Goal: Find specific page/section: Find specific page/section

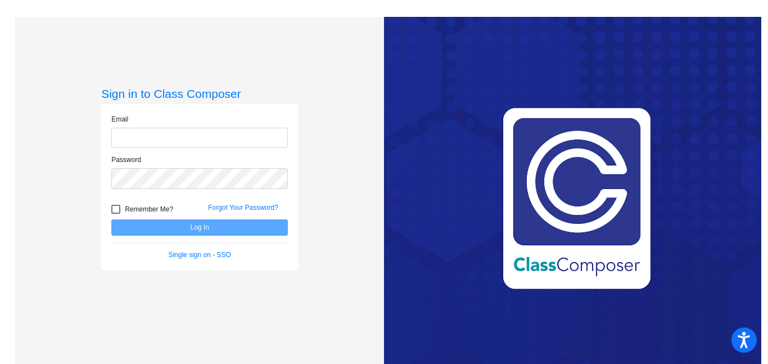
type input "[EMAIL_ADDRESS][PERSON_NAME][DOMAIN_NAME]"
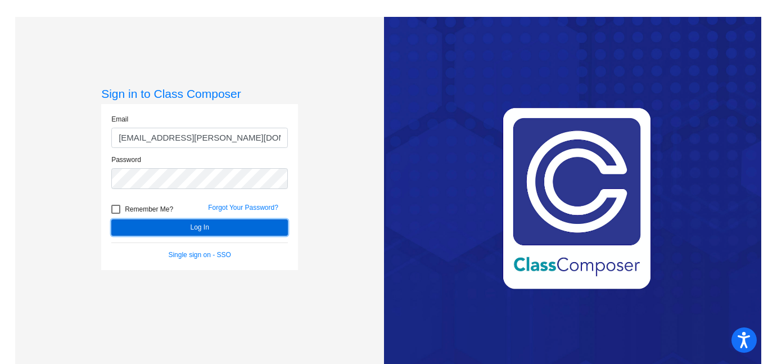
click at [192, 229] on button "Log In" at bounding box center [199, 227] width 177 height 16
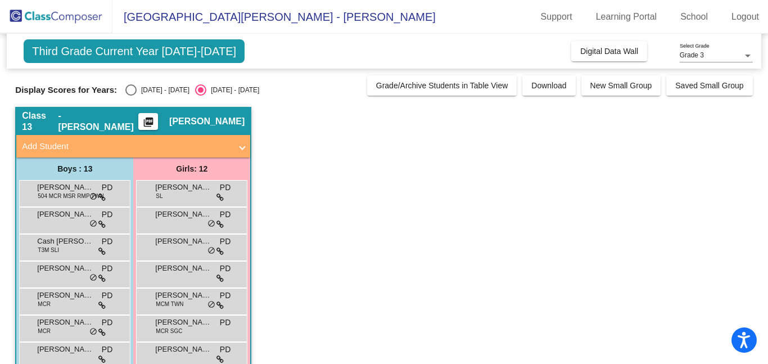
click at [88, 124] on div "Class 13 - [PERSON_NAME] picture_as_pdf [PERSON_NAME]" at bounding box center [133, 121] width 234 height 27
click at [154, 89] on div "[DATE] - [DATE]" at bounding box center [163, 90] width 53 height 10
click at [131, 96] on input "[DATE] - [DATE]" at bounding box center [130, 96] width 1 height 1
radio input "true"
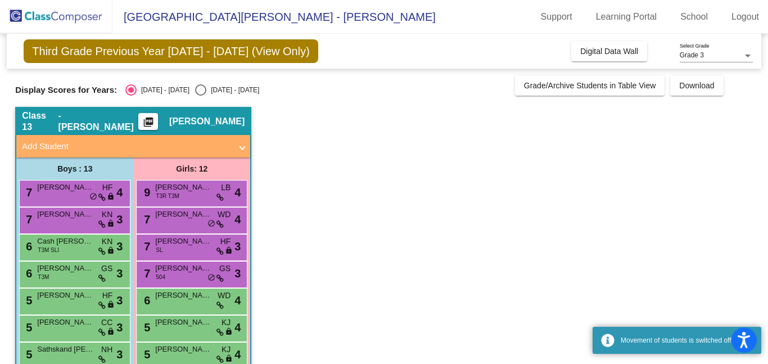
click at [206, 85] on div "[DATE] - [DATE]" at bounding box center [232, 90] width 53 height 10
click at [200, 96] on input "[DATE] - [DATE]" at bounding box center [200, 96] width 1 height 1
radio input "true"
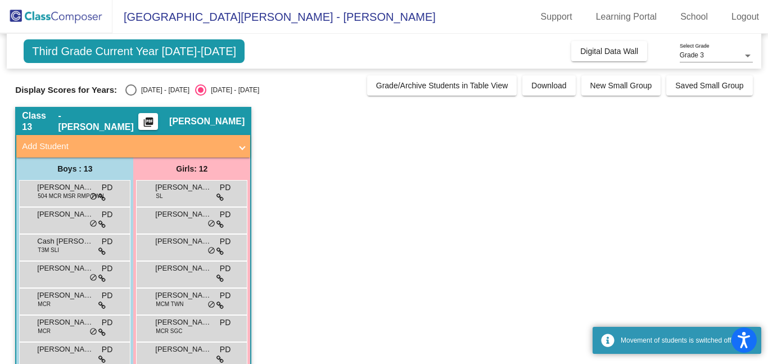
click at [137, 93] on div "[DATE] - [DATE]" at bounding box center [163, 90] width 53 height 10
click at [131, 96] on input "[DATE] - [DATE]" at bounding box center [130, 96] width 1 height 1
radio input "true"
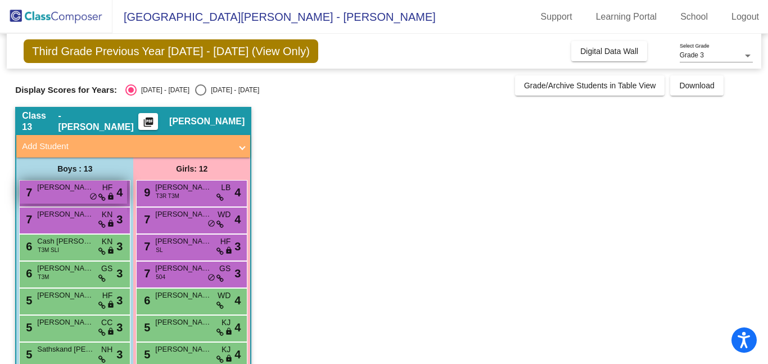
click at [68, 198] on div "7 [PERSON_NAME] HF lock do_not_disturb_alt 4" at bounding box center [73, 192] width 107 height 23
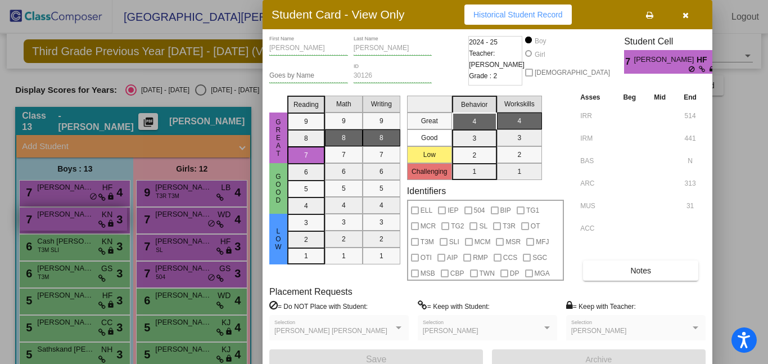
click at [69, 229] on div at bounding box center [384, 182] width 768 height 364
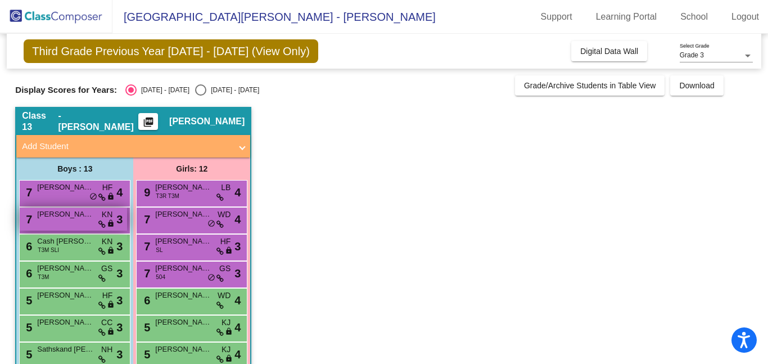
click at [67, 223] on div "7 [PERSON_NAME] KN lock do_not_disturb_alt 3" at bounding box center [73, 219] width 107 height 23
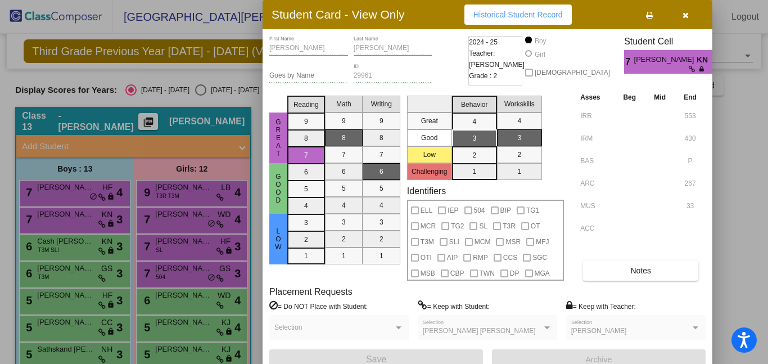
click at [185, 194] on div at bounding box center [384, 182] width 768 height 364
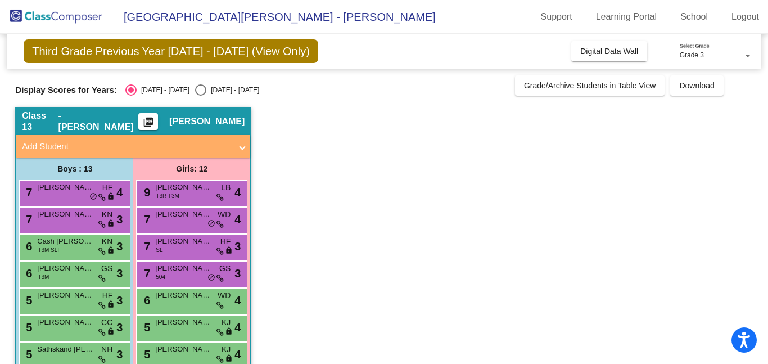
click at [185, 194] on div "9 [PERSON_NAME] T3R T3M LB lock do_not_disturb_alt 4" at bounding box center [191, 192] width 107 height 23
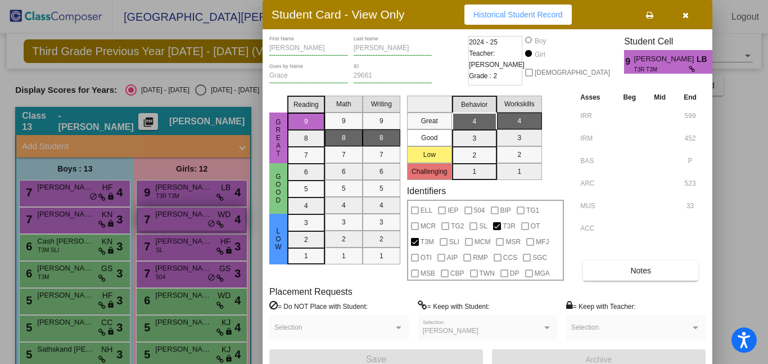
click at [184, 220] on div at bounding box center [384, 182] width 768 height 364
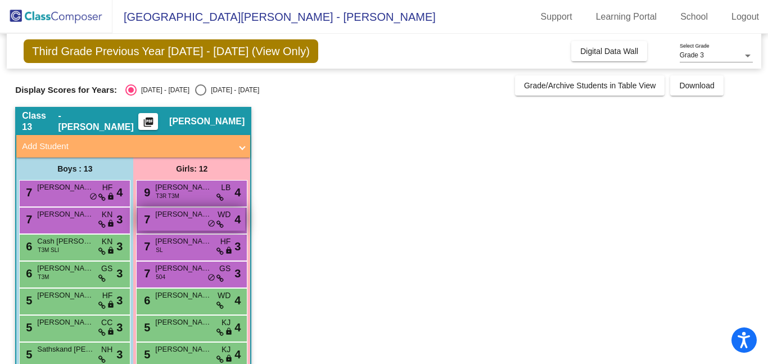
click at [186, 219] on span "[PERSON_NAME]" at bounding box center [183, 214] width 56 height 11
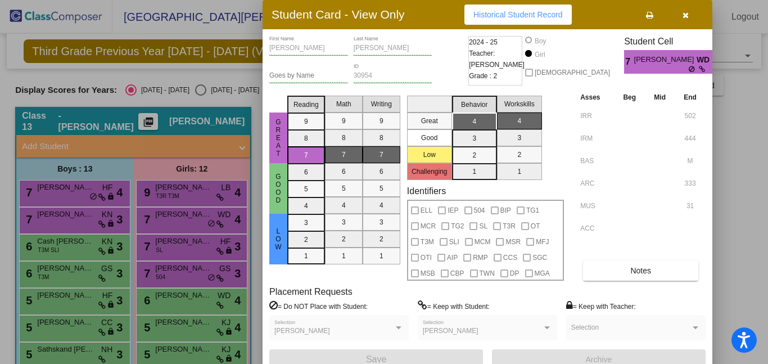
click at [177, 263] on div at bounding box center [384, 182] width 768 height 364
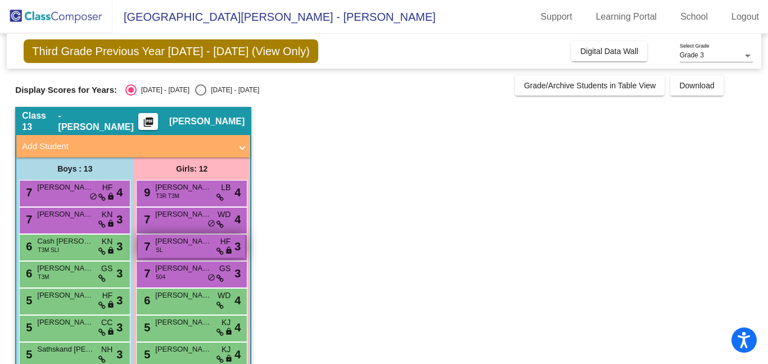
click at [178, 252] on div "7 [PERSON_NAME] SL HF lock do_not_disturb_alt 3" at bounding box center [191, 246] width 107 height 23
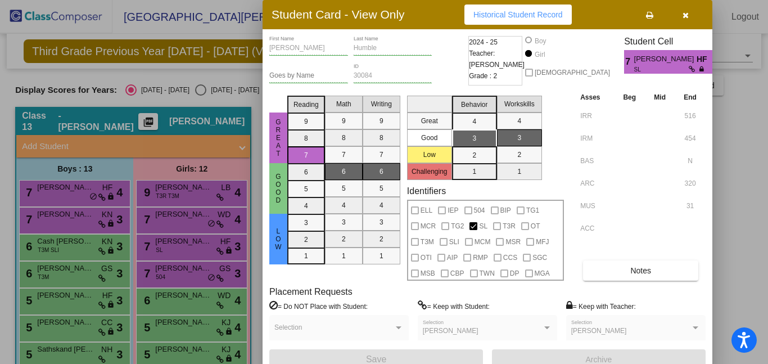
click at [174, 273] on div at bounding box center [384, 182] width 768 height 364
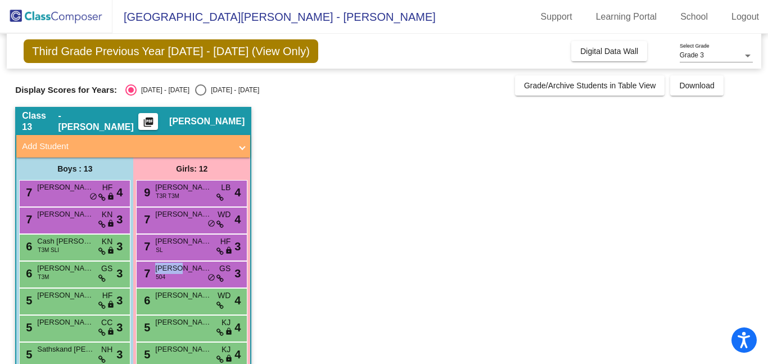
click at [174, 273] on span "[PERSON_NAME]" at bounding box center [183, 268] width 56 height 11
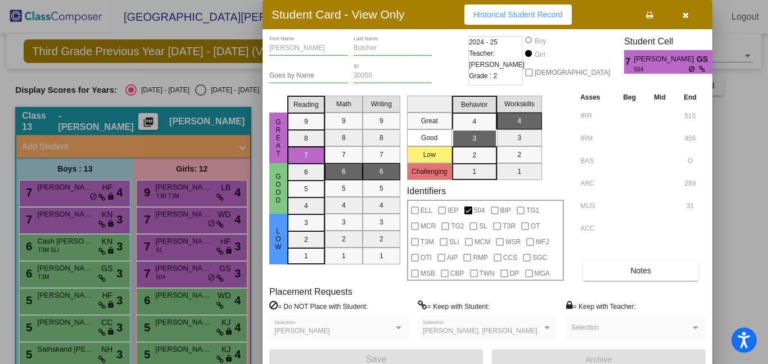
click at [182, 306] on div at bounding box center [384, 182] width 768 height 364
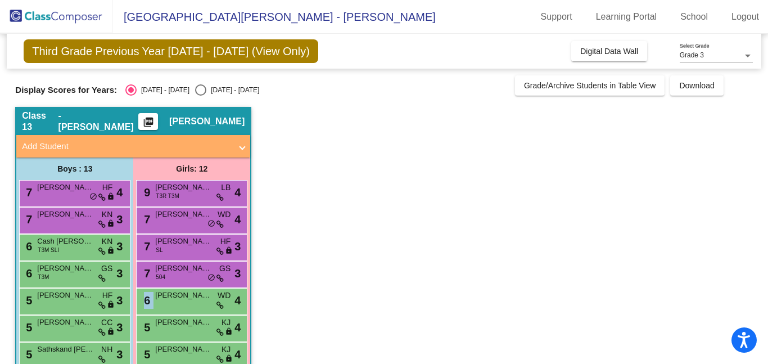
click at [182, 306] on div "6 [PERSON_NAME] WD lock do_not_disturb_alt 4" at bounding box center [191, 300] width 107 height 23
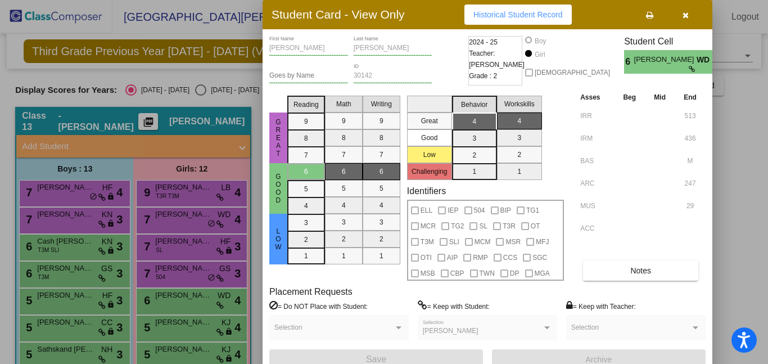
click at [179, 328] on div at bounding box center [384, 182] width 768 height 364
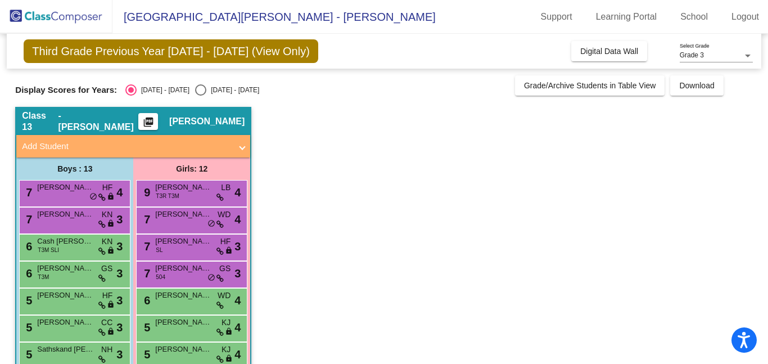
click at [179, 328] on div "5 [PERSON_NAME] lock do_not_disturb_alt 4" at bounding box center [191, 327] width 107 height 23
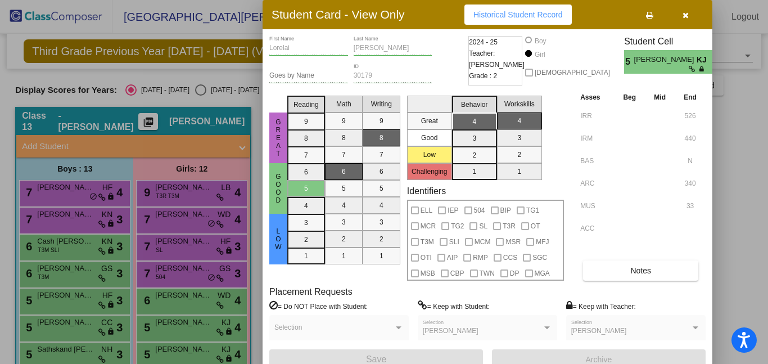
click at [177, 349] on div at bounding box center [384, 182] width 768 height 364
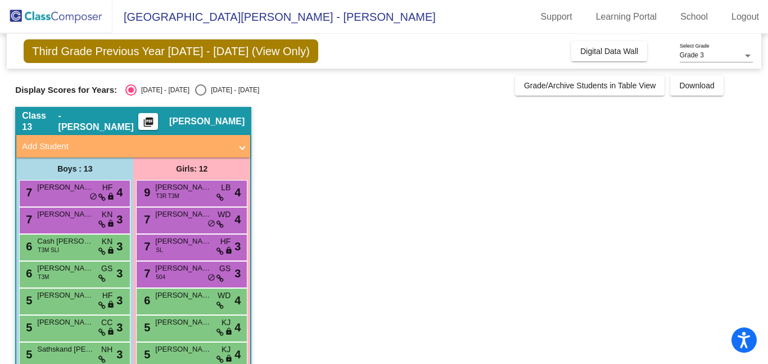
click at [177, 349] on span "[PERSON_NAME]" at bounding box center [183, 349] width 56 height 11
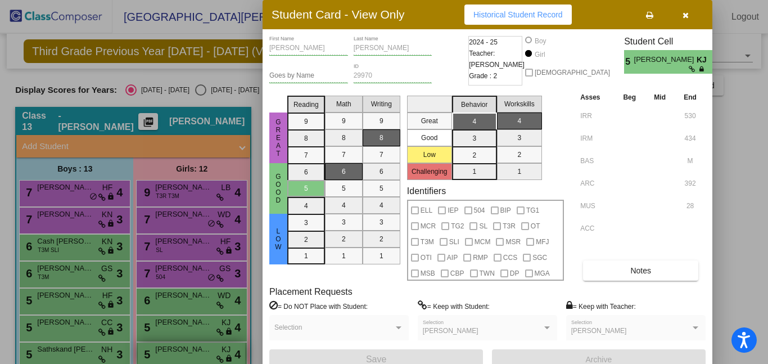
click at [177, 347] on div at bounding box center [384, 182] width 768 height 364
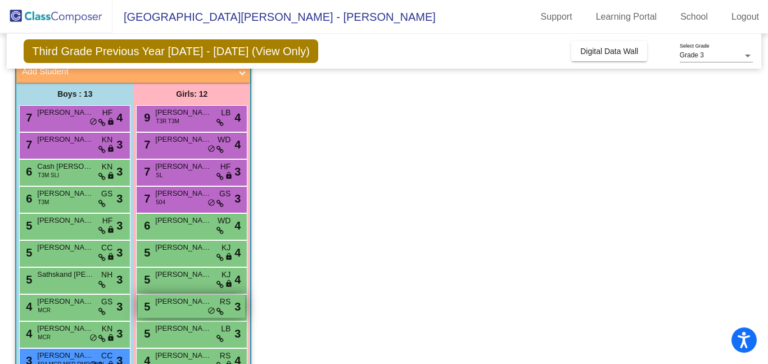
scroll to position [76, 0]
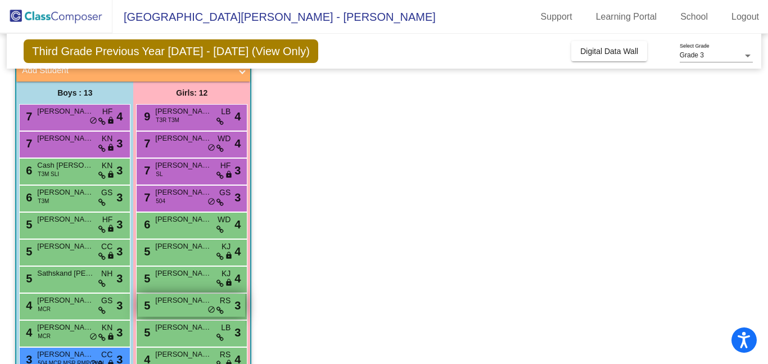
click at [187, 301] on span "[PERSON_NAME]" at bounding box center [183, 300] width 56 height 11
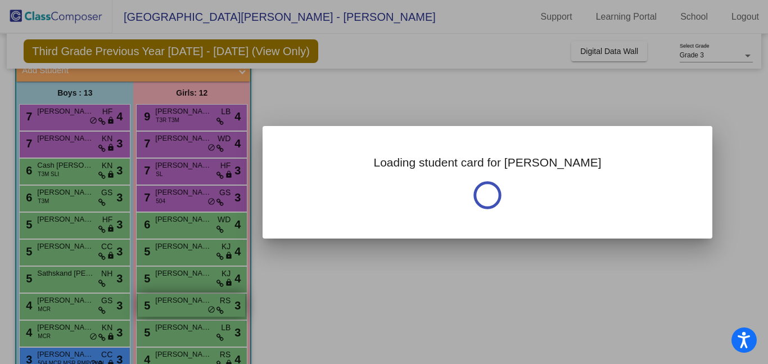
click at [187, 301] on div at bounding box center [384, 182] width 768 height 364
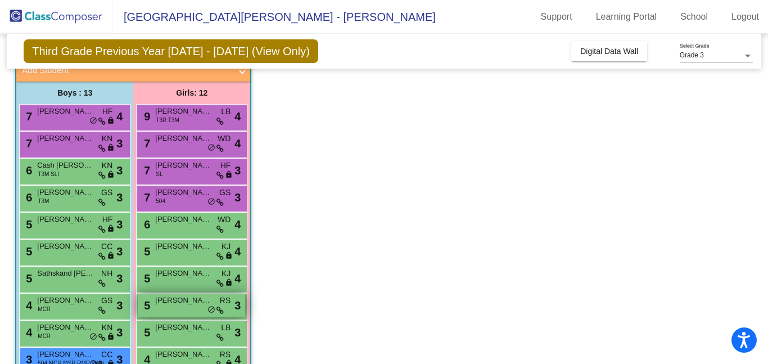
click at [187, 301] on span "[PERSON_NAME]" at bounding box center [183, 300] width 56 height 11
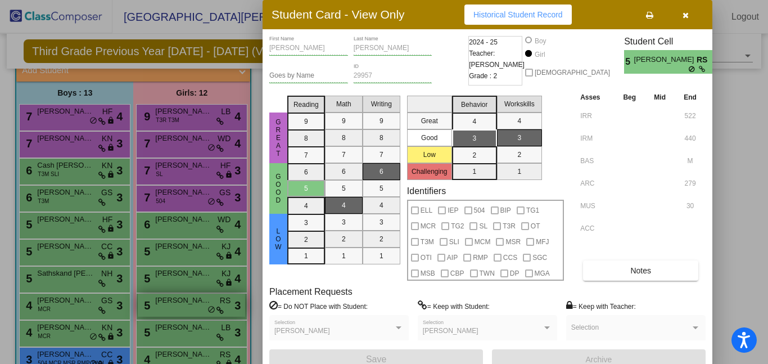
click at [187, 301] on div at bounding box center [384, 182] width 768 height 364
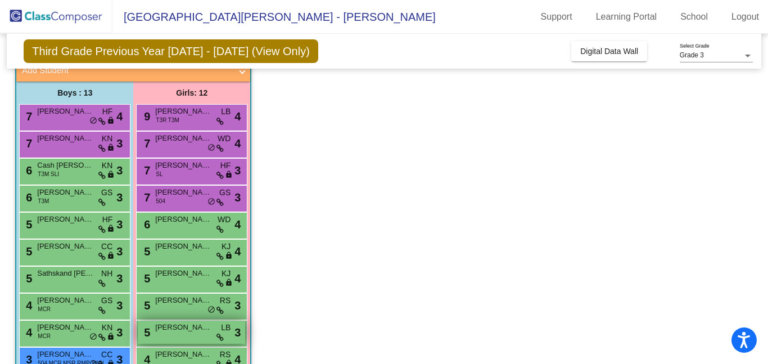
click at [186, 336] on div "5 [PERSON_NAME] LB lock do_not_disturb_alt 3" at bounding box center [191, 332] width 107 height 23
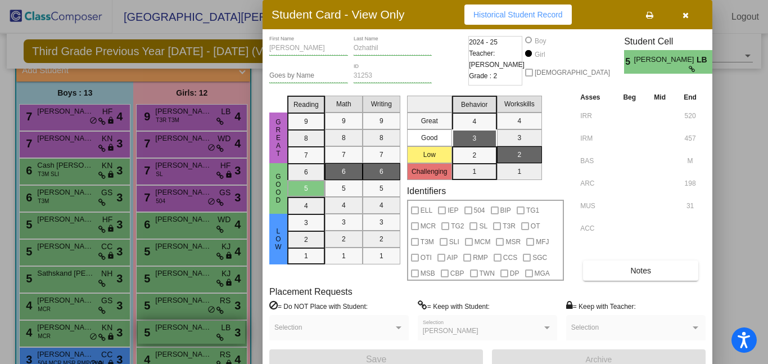
click at [186, 336] on div at bounding box center [384, 182] width 768 height 364
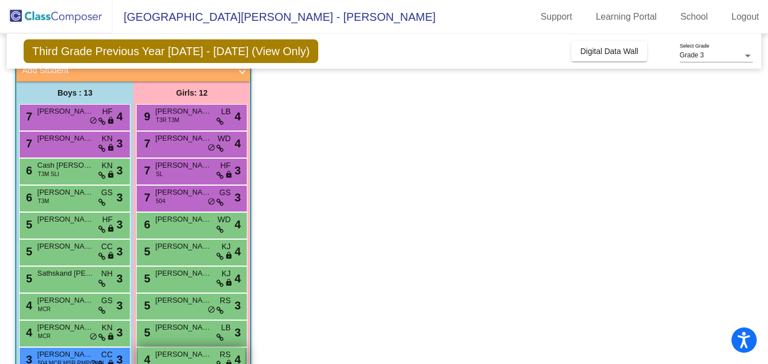
click at [179, 350] on span "[PERSON_NAME]" at bounding box center [183, 354] width 56 height 11
click at [181, 350] on span "[PERSON_NAME]" at bounding box center [183, 354] width 56 height 11
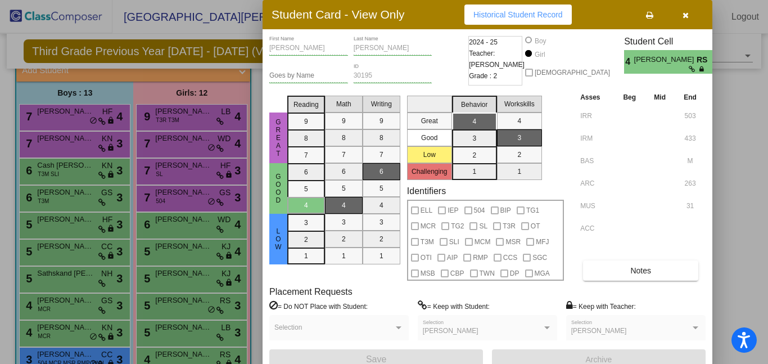
click at [269, 313] on div "[PERSON_NAME] First Name [PERSON_NAME] Last Name Goes by Name 30195 ID 2024 - 2…" at bounding box center [488, 202] width 450 height 347
click at [690, 10] on button "button" at bounding box center [686, 14] width 36 height 20
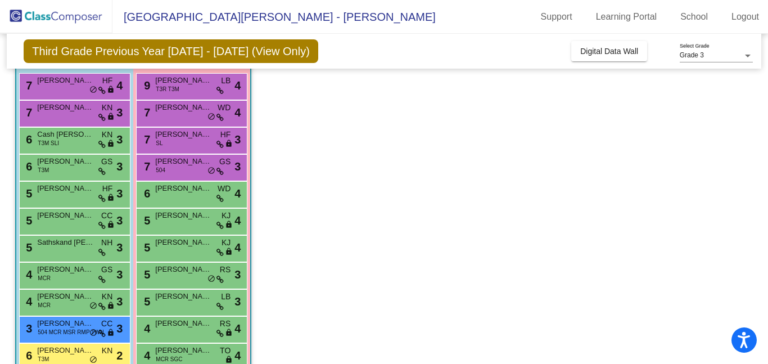
scroll to position [0, 0]
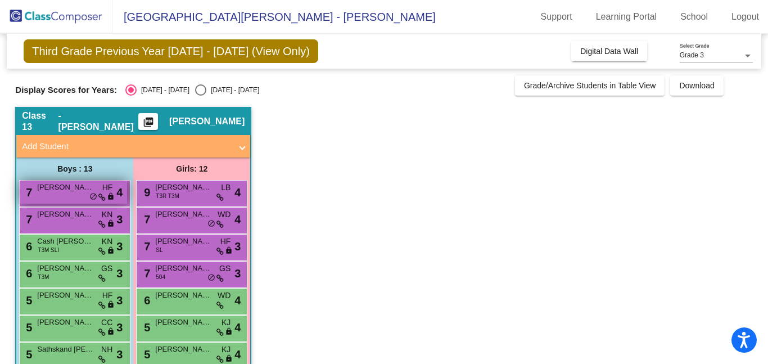
click at [55, 190] on span "[PERSON_NAME]" at bounding box center [65, 187] width 56 height 11
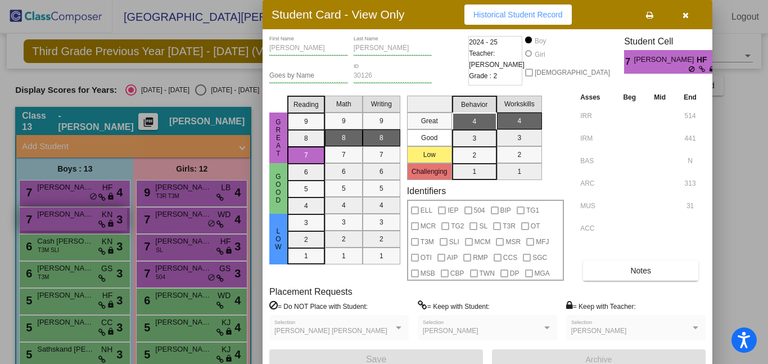
click at [53, 207] on div at bounding box center [384, 182] width 768 height 364
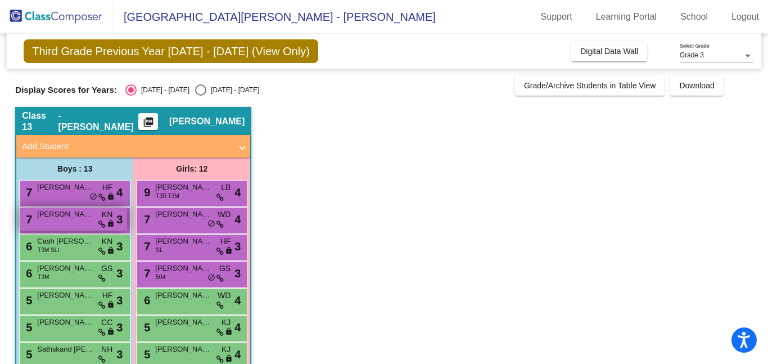
click at [57, 215] on span "[PERSON_NAME]" at bounding box center [65, 214] width 56 height 11
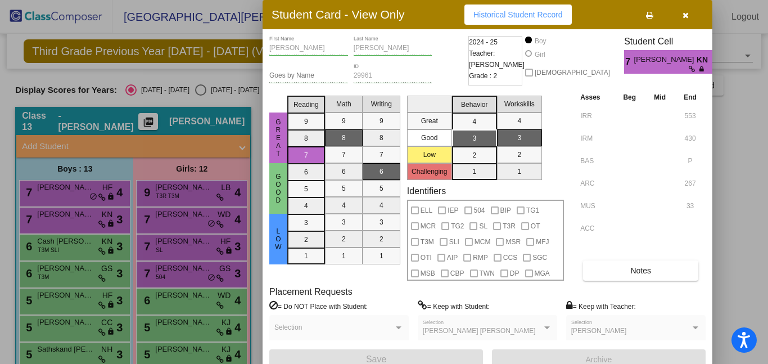
click at [48, 227] on div at bounding box center [384, 182] width 768 height 364
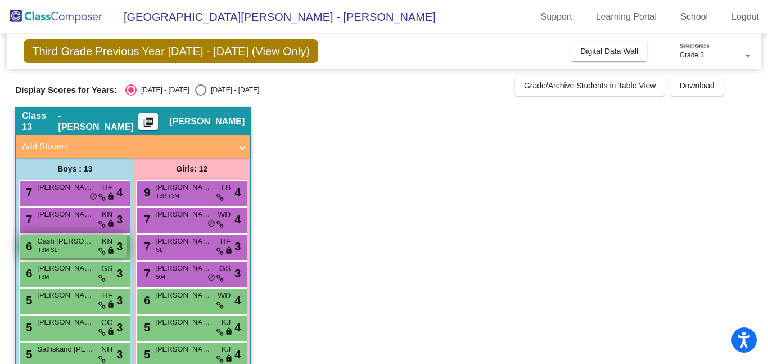
click at [55, 242] on span "Cash [PERSON_NAME]" at bounding box center [65, 241] width 56 height 11
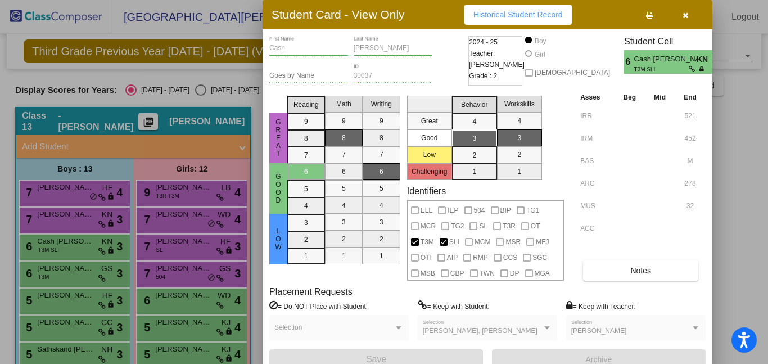
click at [56, 241] on div at bounding box center [384, 182] width 768 height 364
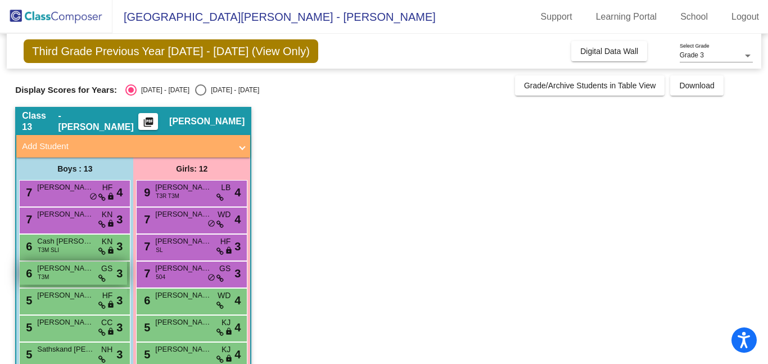
click at [57, 266] on span "[PERSON_NAME]" at bounding box center [65, 268] width 56 height 11
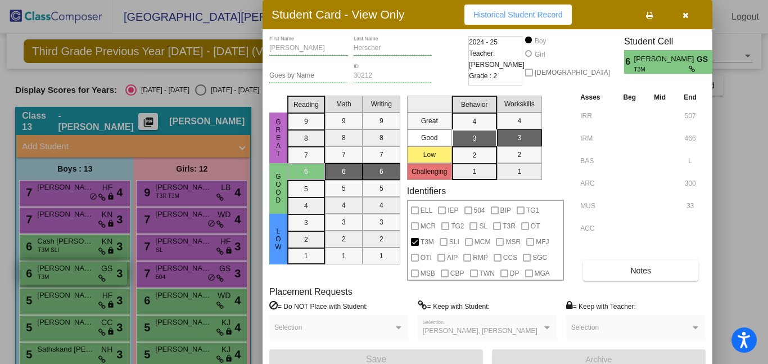
click at [57, 266] on div at bounding box center [384, 182] width 768 height 364
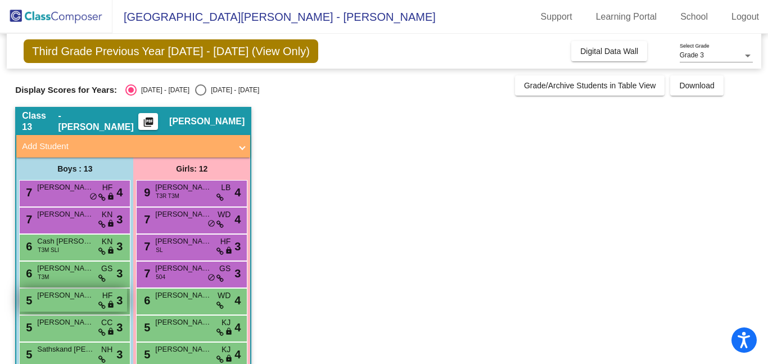
click at [61, 294] on span "[PERSON_NAME]" at bounding box center [65, 295] width 56 height 11
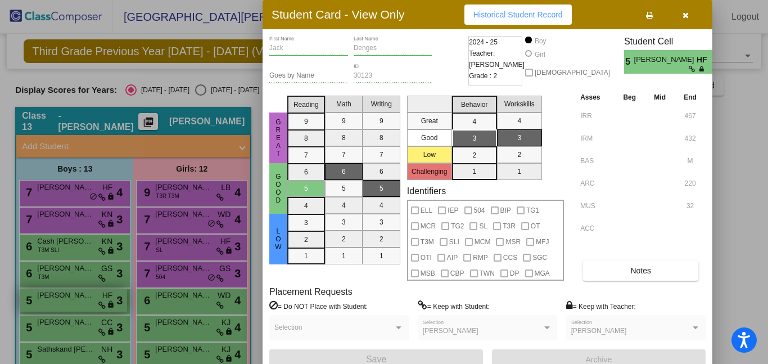
click at [61, 294] on div at bounding box center [384, 182] width 768 height 364
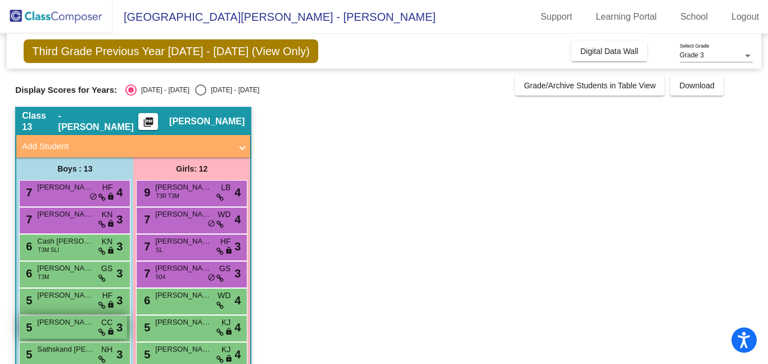
click at [61, 318] on span "[PERSON_NAME] [PERSON_NAME]" at bounding box center [65, 322] width 56 height 11
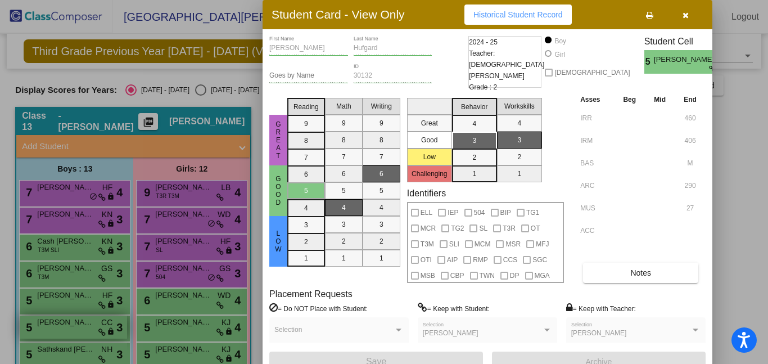
click at [61, 318] on div at bounding box center [384, 182] width 768 height 364
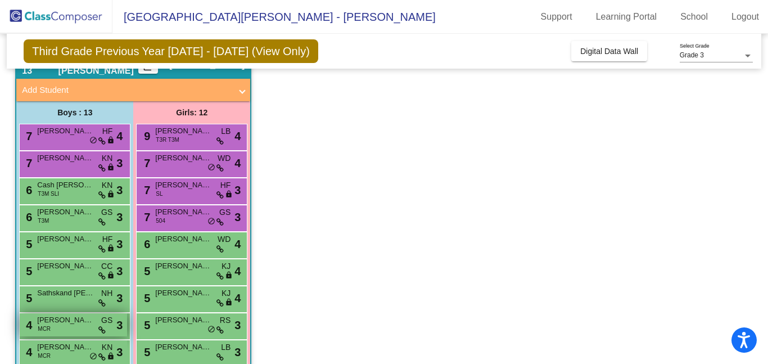
scroll to position [58, 0]
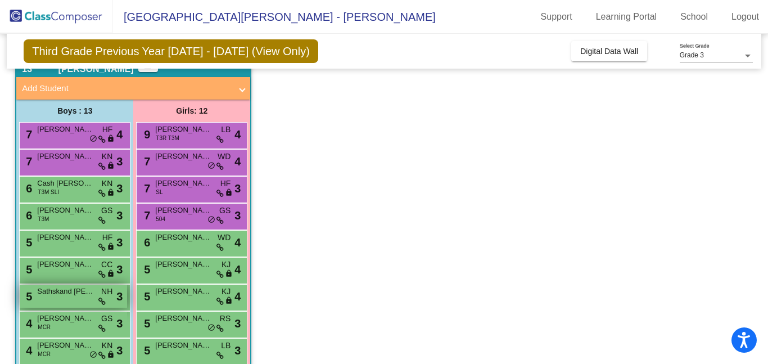
click at [57, 302] on div "5 [DEMOGRAPHIC_DATA] [PERSON_NAME] NH lock do_not_disturb_alt 3" at bounding box center [73, 296] width 107 height 23
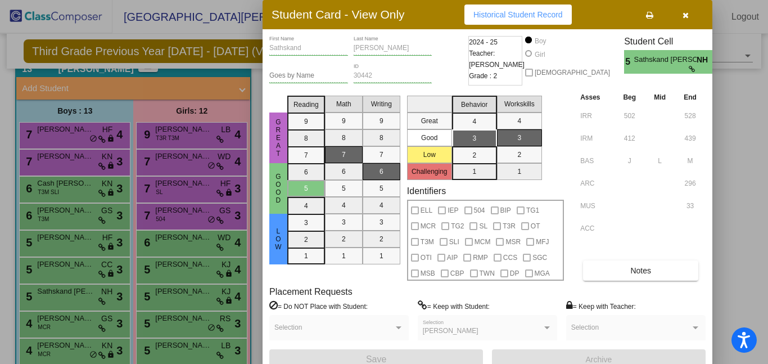
click at [48, 298] on div at bounding box center [384, 182] width 768 height 364
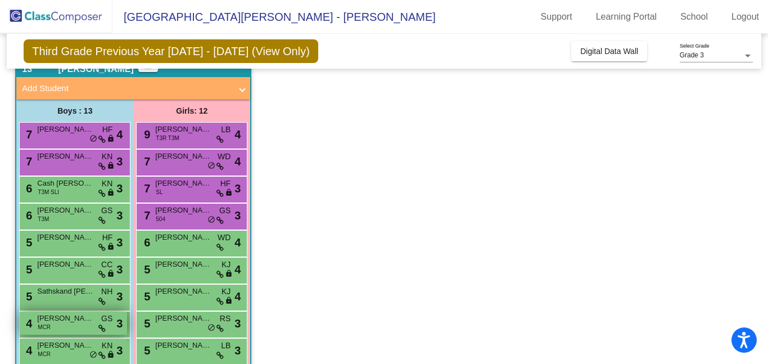
click at [56, 321] on span "[PERSON_NAME]" at bounding box center [65, 318] width 56 height 11
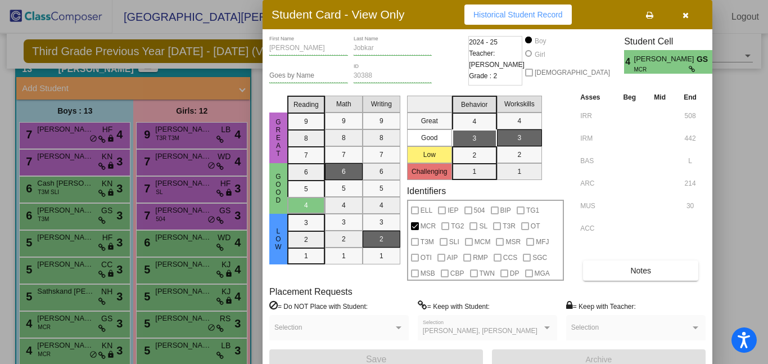
click at [40, 316] on div at bounding box center [384, 182] width 768 height 364
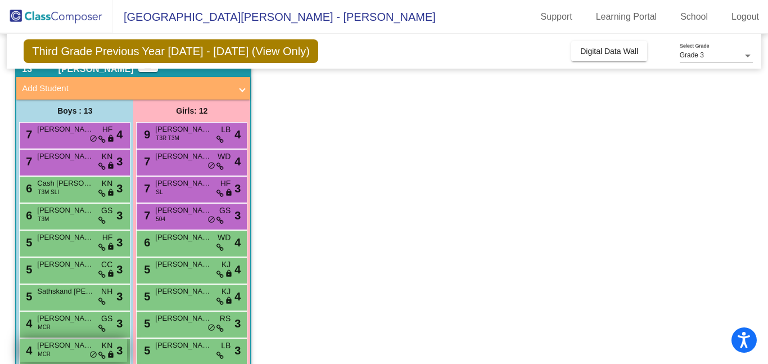
click at [52, 352] on div "4 [PERSON_NAME] MCR KN lock do_not_disturb_alt 3" at bounding box center [73, 350] width 107 height 23
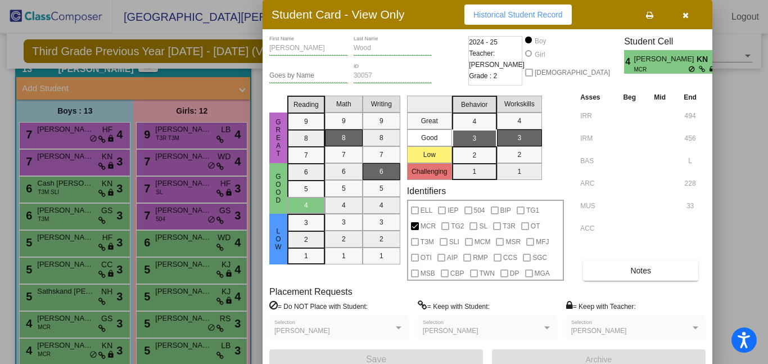
click at [36, 319] on div at bounding box center [384, 182] width 768 height 364
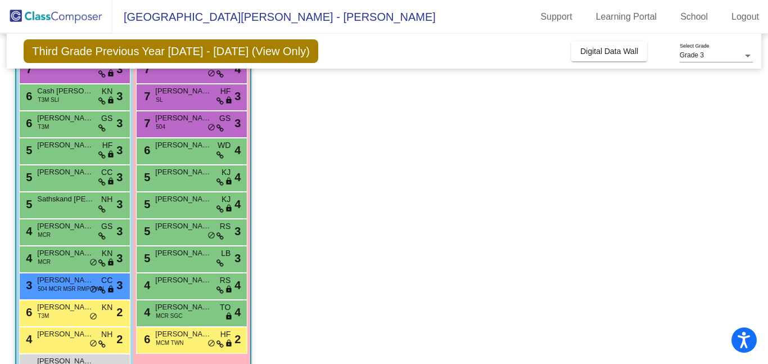
scroll to position [151, 0]
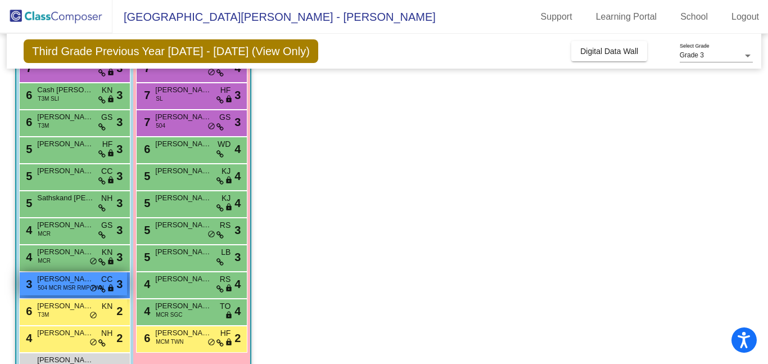
click at [48, 291] on span "504 MCR MSR RMP TWN" at bounding box center [71, 287] width 66 height 8
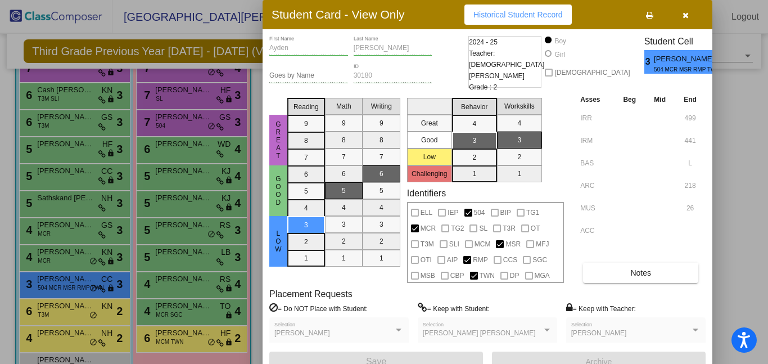
click at [27, 292] on div at bounding box center [384, 182] width 768 height 364
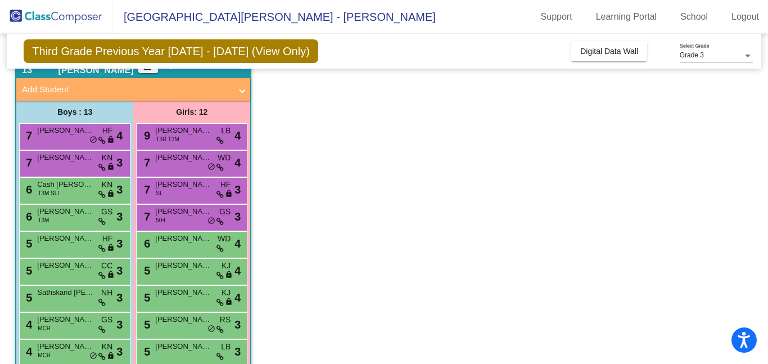
scroll to position [0, 0]
